Goal: Ask a question

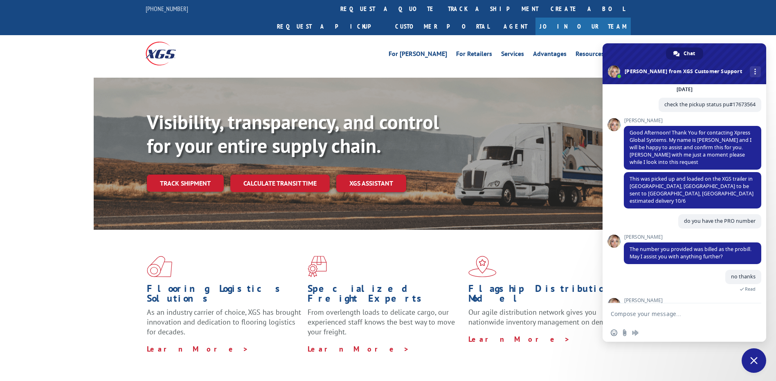
scroll to position [109, 0]
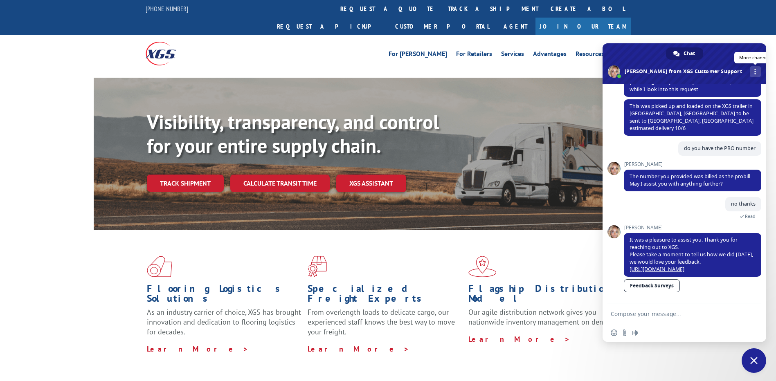
click at [750, 70] on div "More channels" at bounding box center [755, 71] width 11 height 11
click at [753, 360] on span "Close chat" at bounding box center [753, 360] width 7 height 7
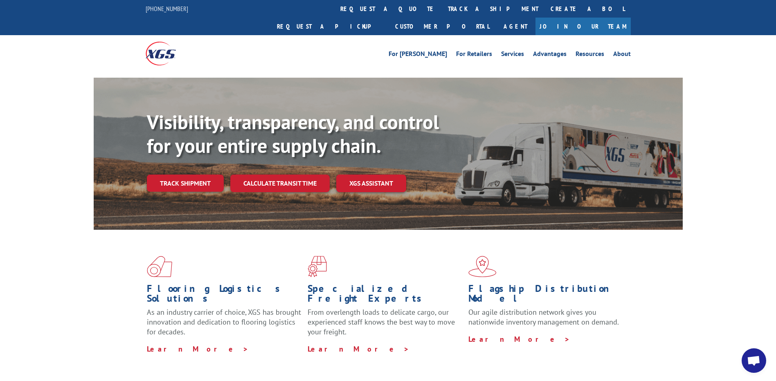
click at [753, 358] on span "Open chat" at bounding box center [754, 361] width 14 height 11
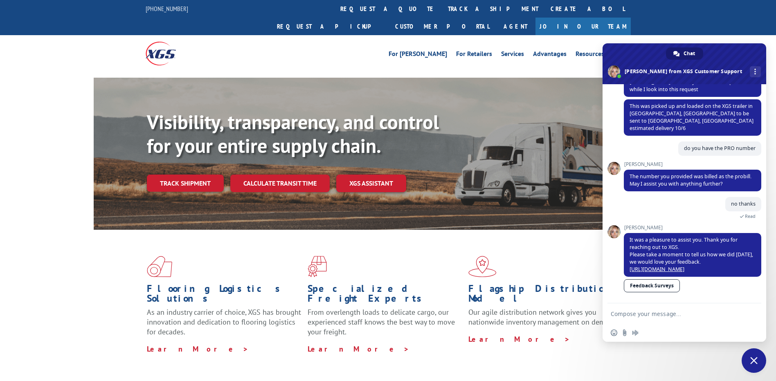
click at [673, 311] on textarea "Compose your message..." at bounding box center [675, 314] width 129 height 7
type textarea "hello"
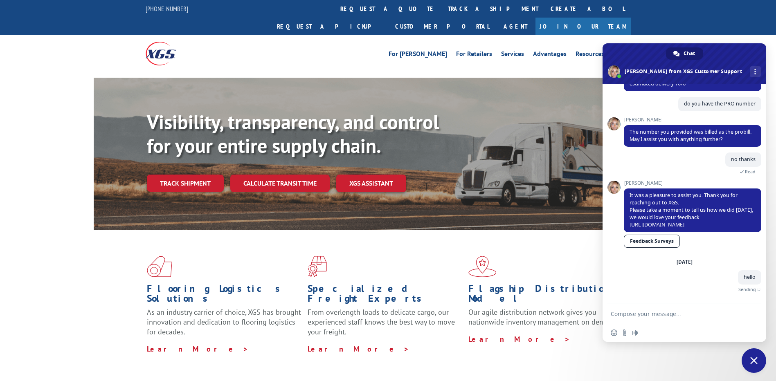
scroll to position [144, 0]
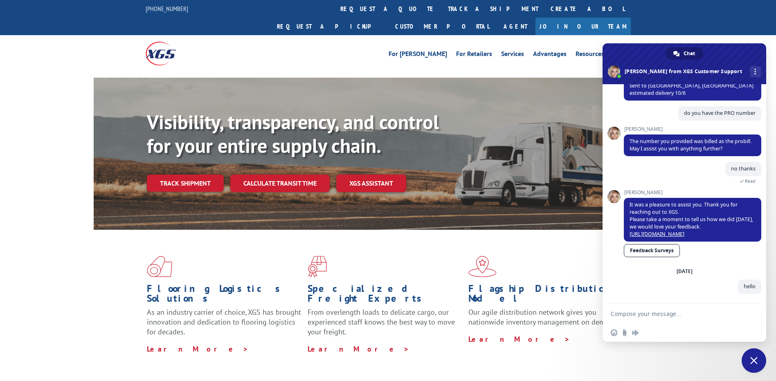
click at [680, 315] on textarea "Compose your message..." at bounding box center [675, 314] width 129 height 7
type textarea "check pickup status"
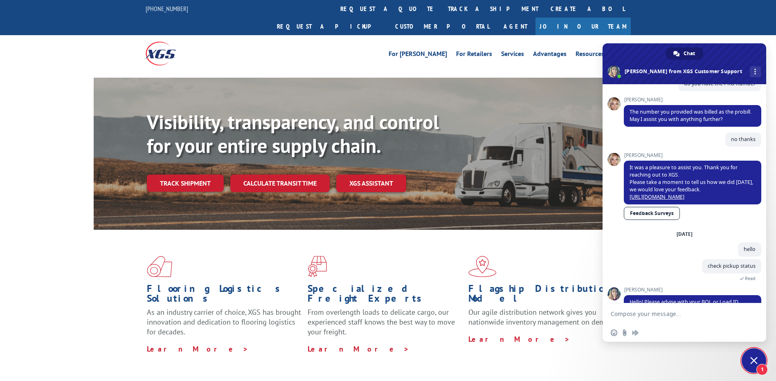
scroll to position [196, 0]
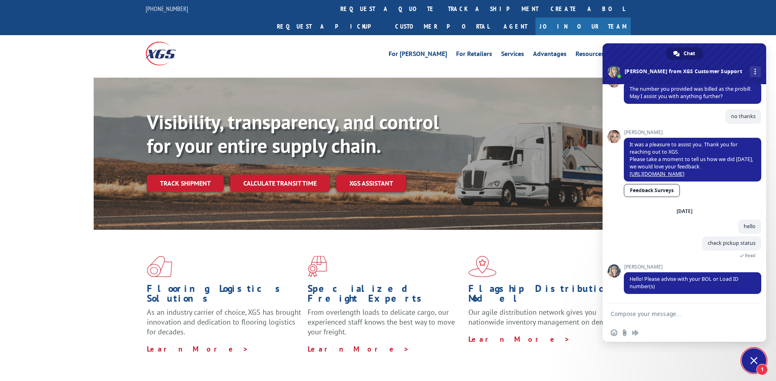
click at [665, 313] on textarea "Compose your message..." at bounding box center [675, 314] width 129 height 7
click at [648, 319] on form "load" at bounding box center [675, 315] width 129 height 22
click at [648, 314] on textarea "load" at bounding box center [675, 314] width 129 height 7
paste textarea "530120958"
click at [624, 314] on textarea "load530120958" at bounding box center [675, 314] width 129 height 7
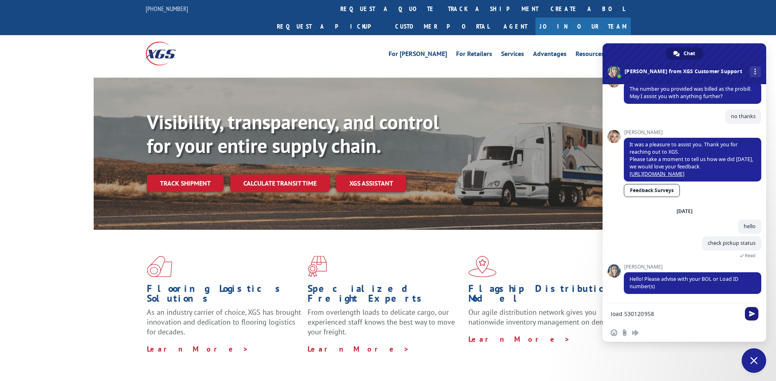
type textarea "load 530120958"
click at [754, 313] on span "Send" at bounding box center [752, 314] width 6 height 6
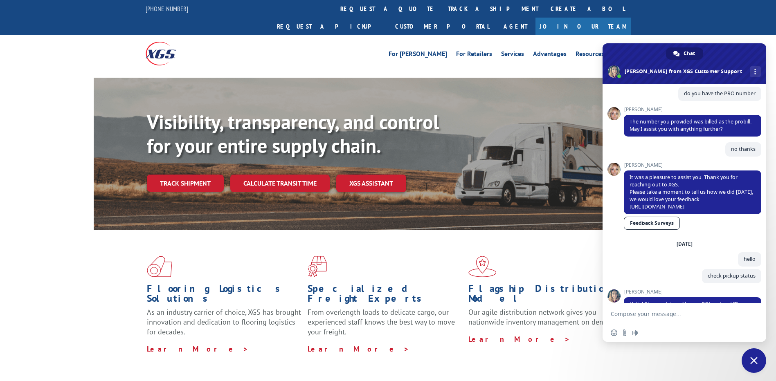
scroll to position [259, 0]
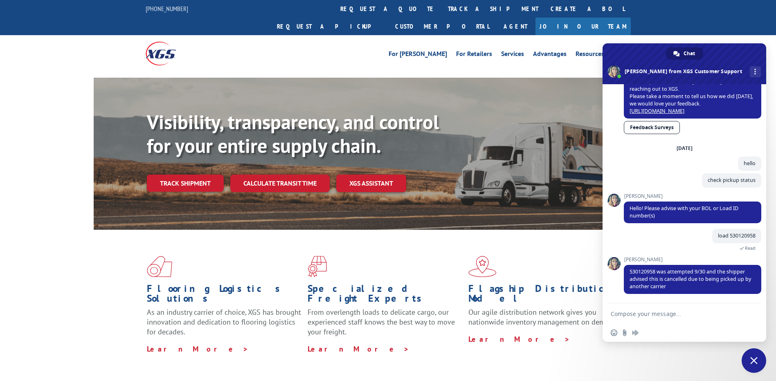
click at [676, 308] on form at bounding box center [675, 315] width 129 height 22
click at [676, 311] on textarea "Compose your message..." at bounding box center [675, 314] width 129 height 7
click at [700, 313] on textarea "do you have the details" at bounding box center [675, 314] width 129 height 7
paste textarea "When did the driver reach the location? If any details whom he speak?"
type textarea "do you have the details When did the driver reach the location? If any details …"
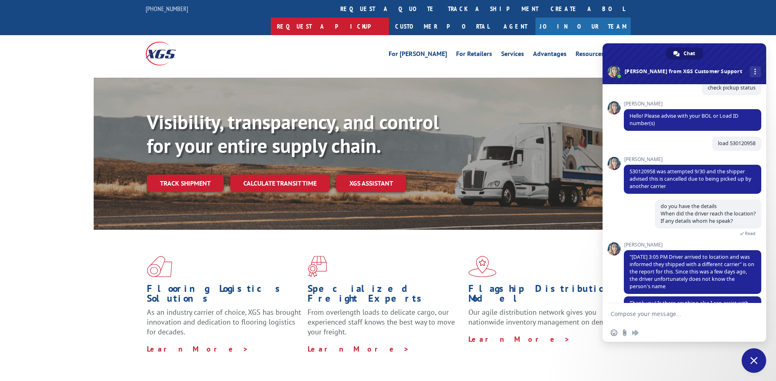
scroll to position [376, 0]
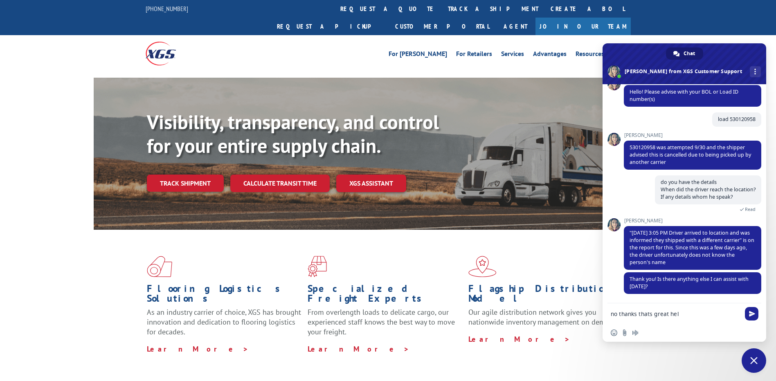
type textarea "no thanks thats great help"
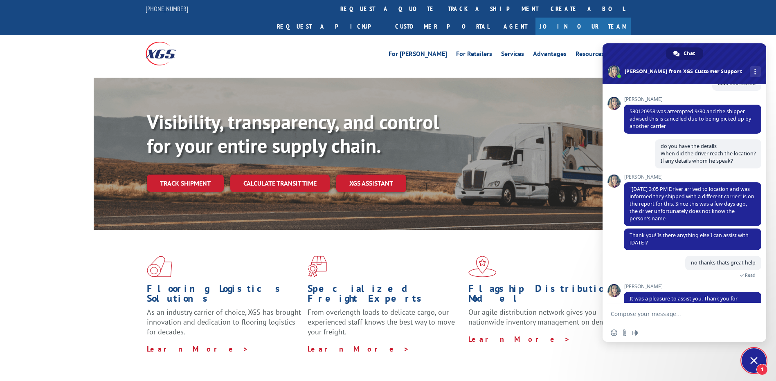
scroll to position [454, 0]
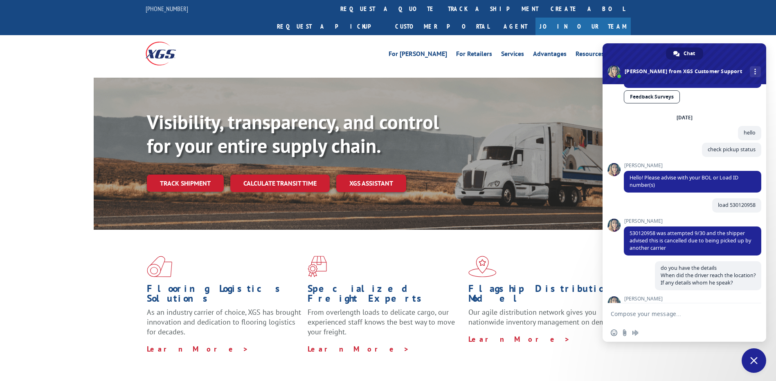
scroll to position [372, 0]
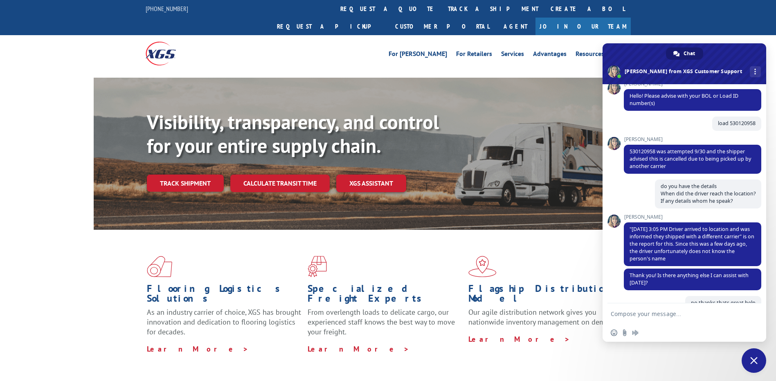
click at [7, 315] on div "Flooring Logistics Solutions As an industry carrier of choice, XGS has brought …" at bounding box center [388, 312] width 776 height 164
